Goal: Share content: Share content

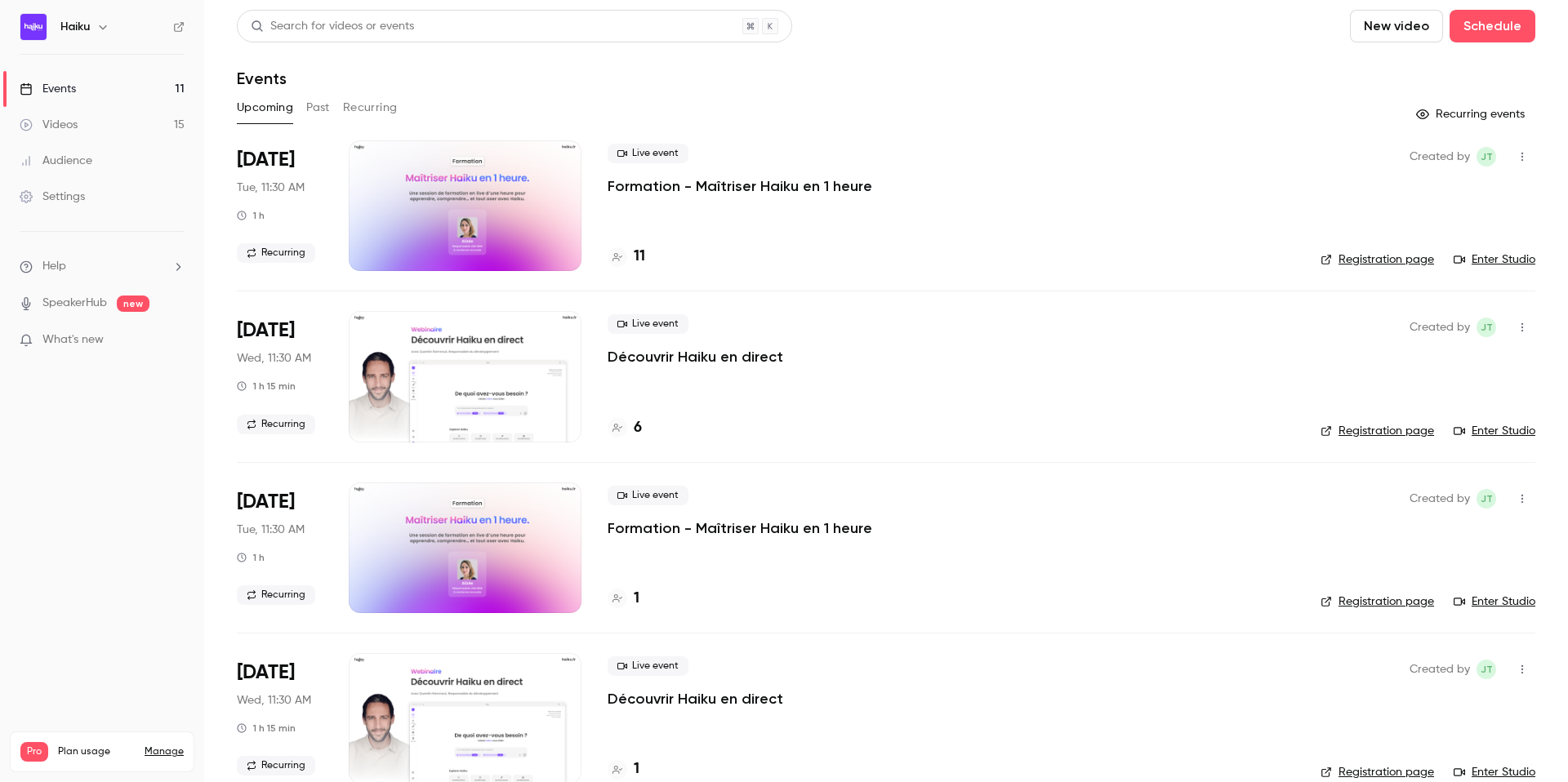
click at [322, 112] on button "Past" at bounding box center [318, 107] width 24 height 26
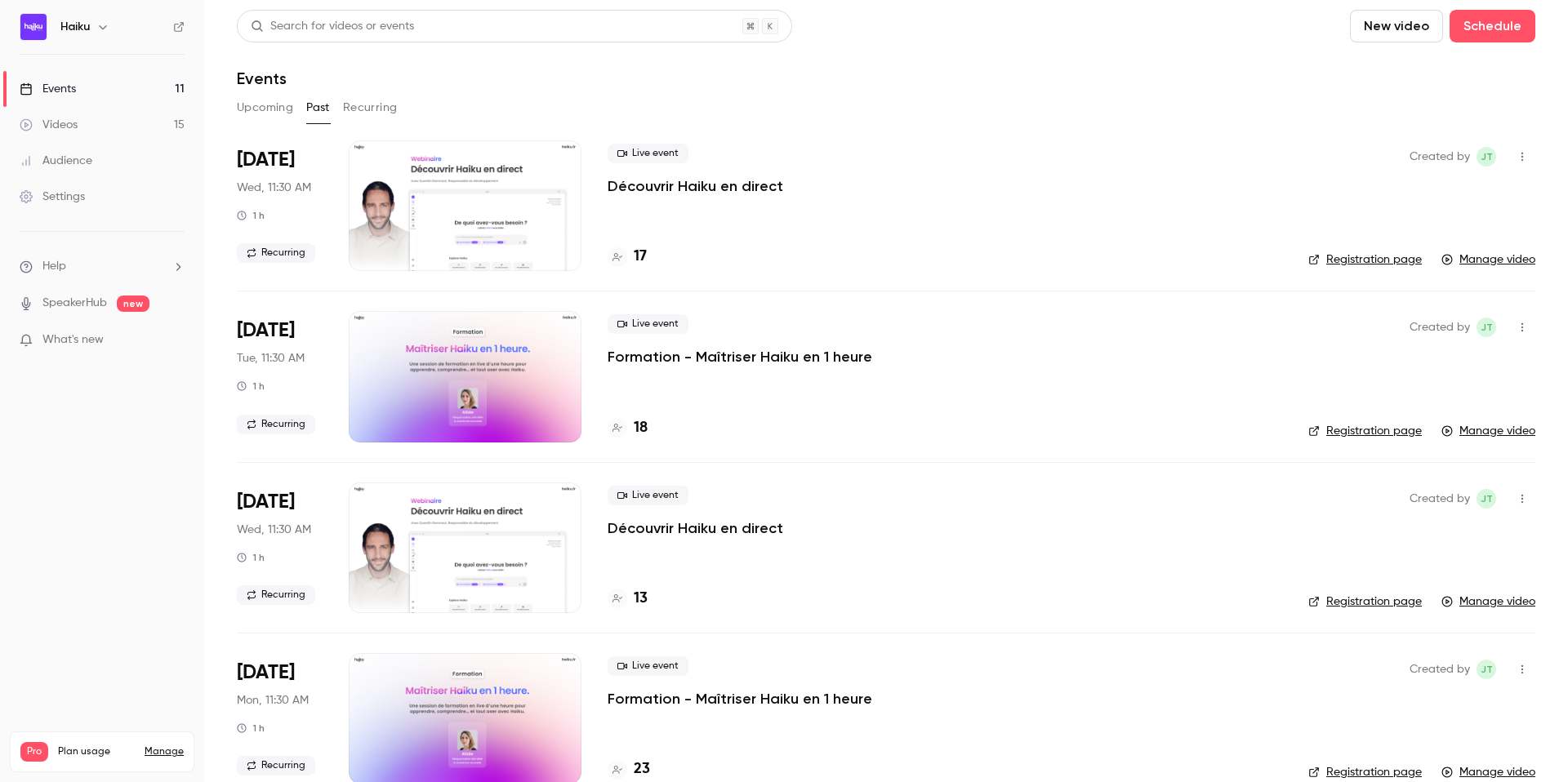
click at [473, 214] on div at bounding box center [465, 205] width 232 height 130
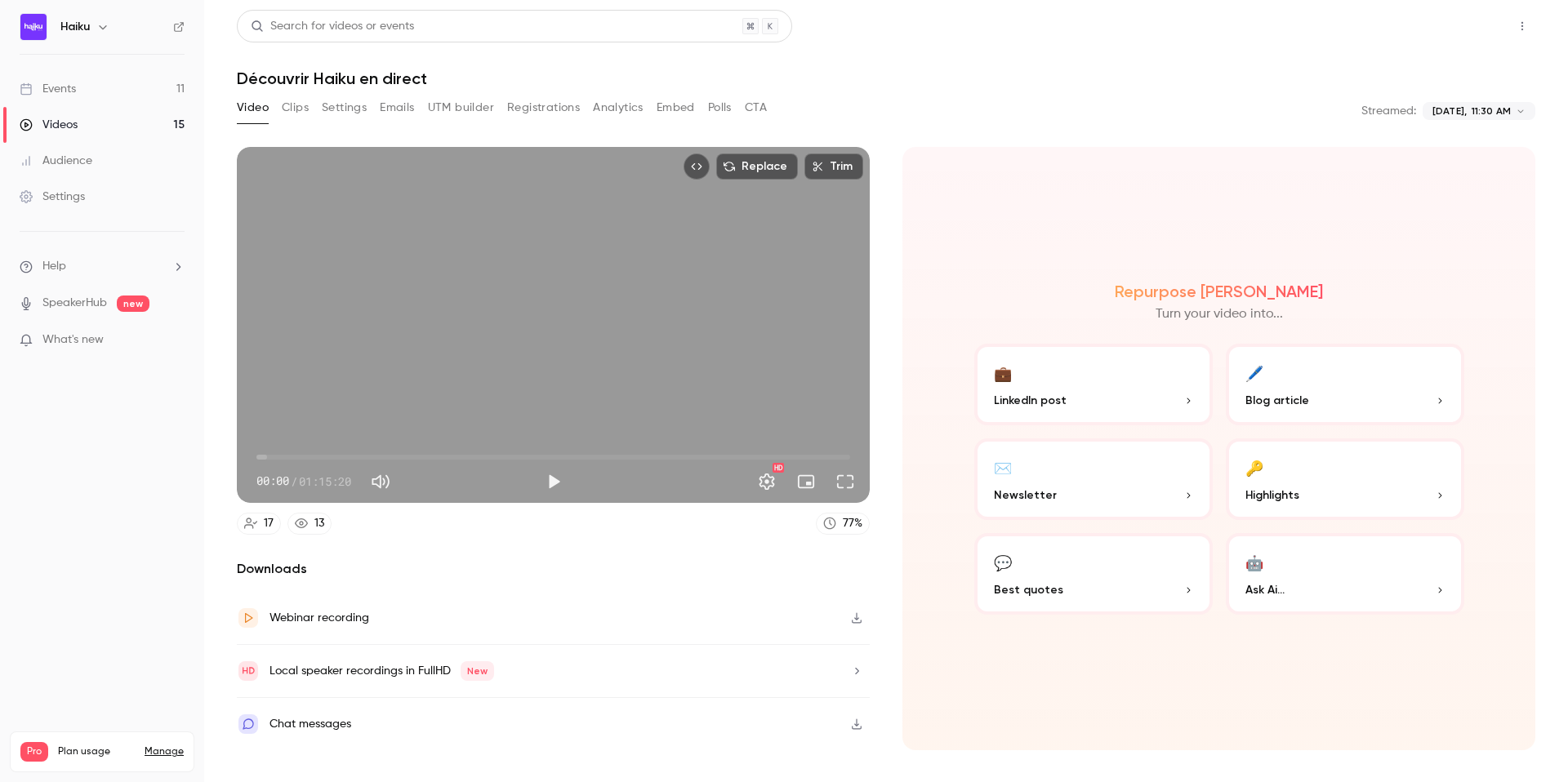
click at [1465, 30] on button "Share" at bounding box center [1463, 26] width 65 height 32
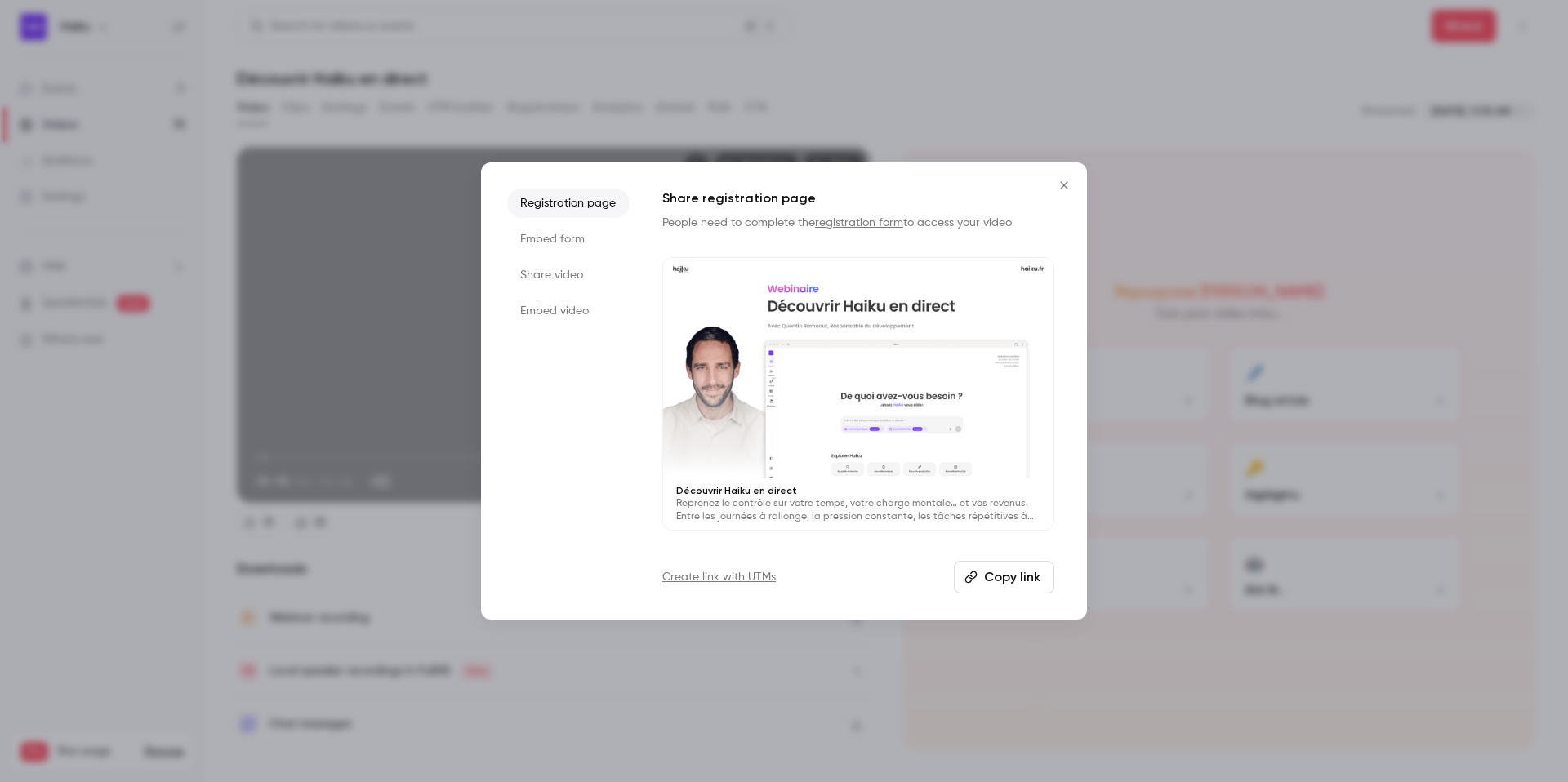
click at [1011, 578] on button "Copy link" at bounding box center [1003, 577] width 101 height 32
